Goal: Information Seeking & Learning: Learn about a topic

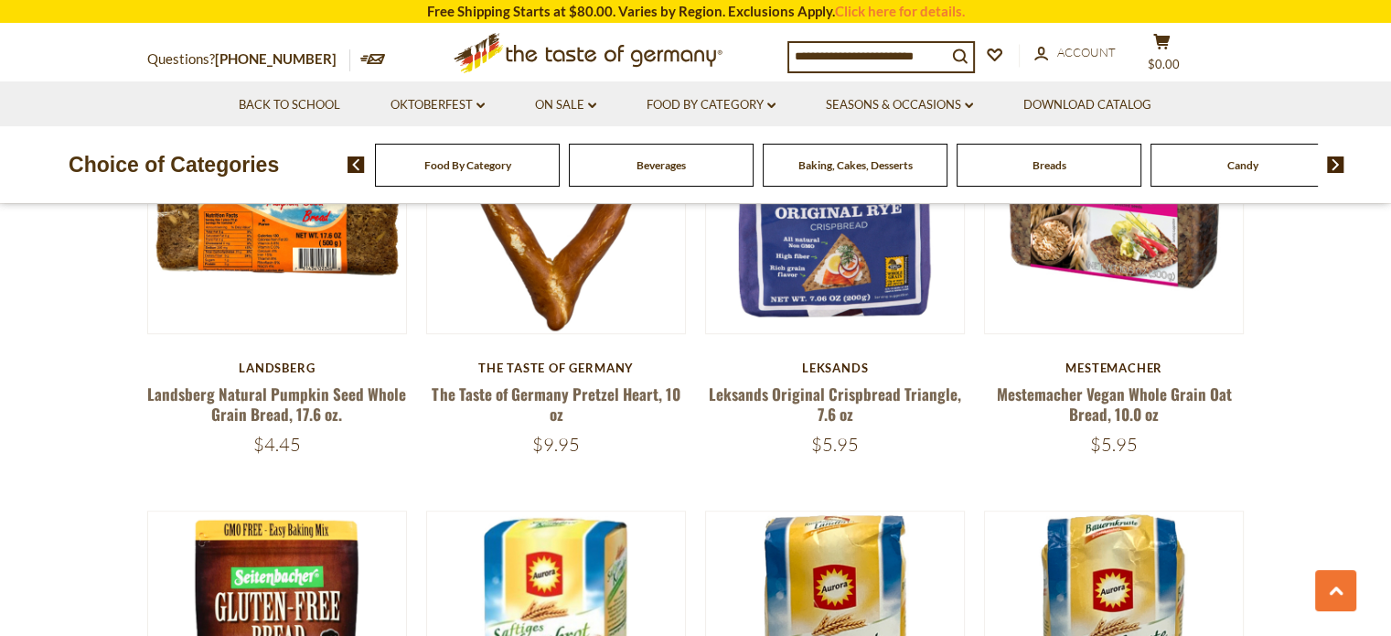
scroll to position [1555, 0]
